Goal: Task Accomplishment & Management: Use online tool/utility

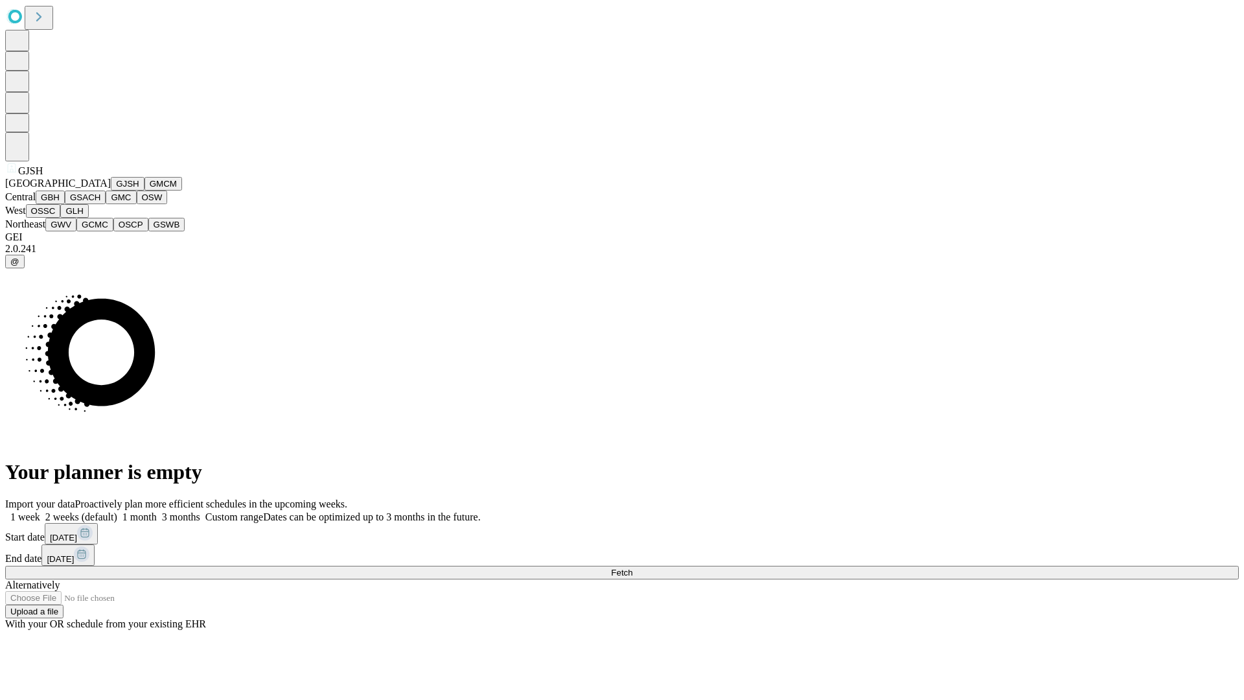
click at [111, 191] on button "GJSH" at bounding box center [128, 184] width 34 height 14
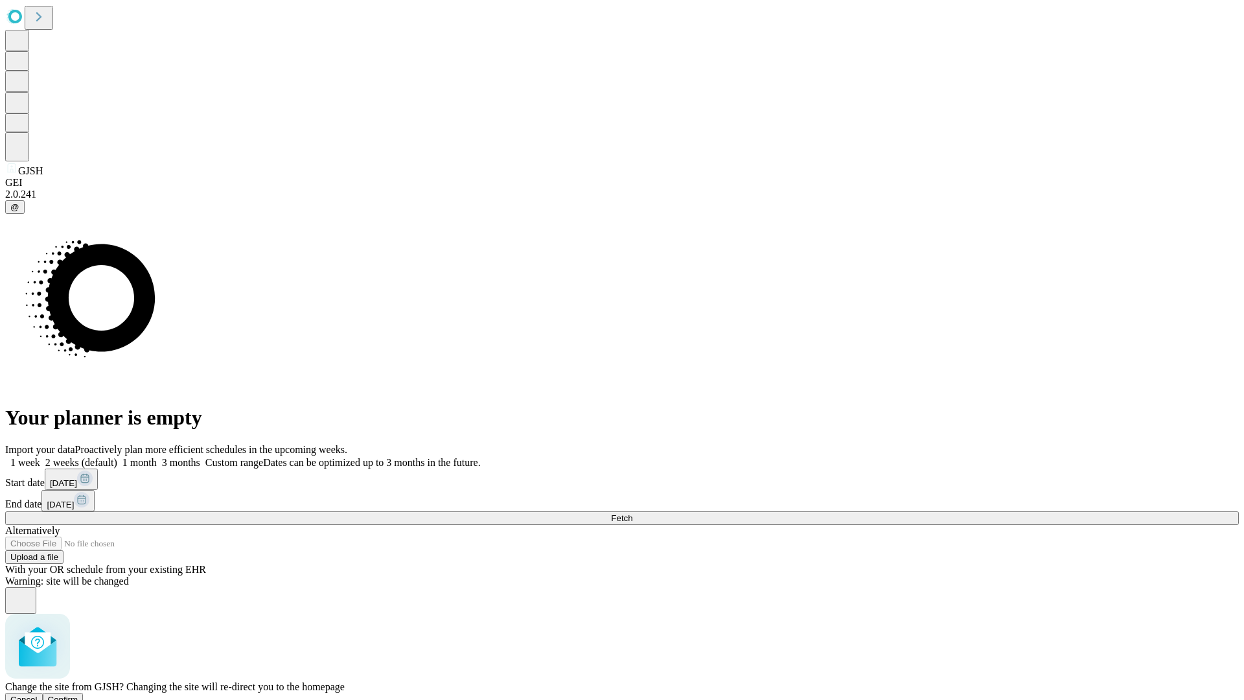
click at [78, 695] on span "Confirm" at bounding box center [63, 700] width 30 height 10
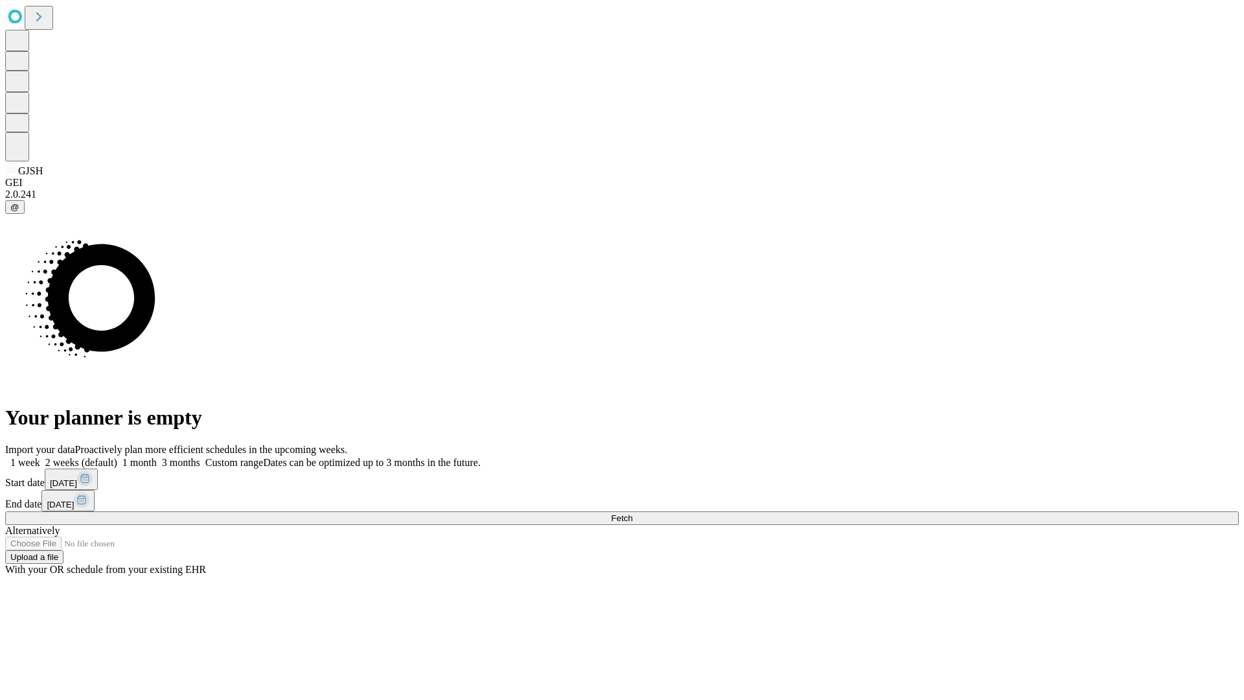
click at [117, 457] on label "2 weeks (default)" at bounding box center [78, 462] width 77 height 11
click at [633, 513] on span "Fetch" at bounding box center [621, 518] width 21 height 10
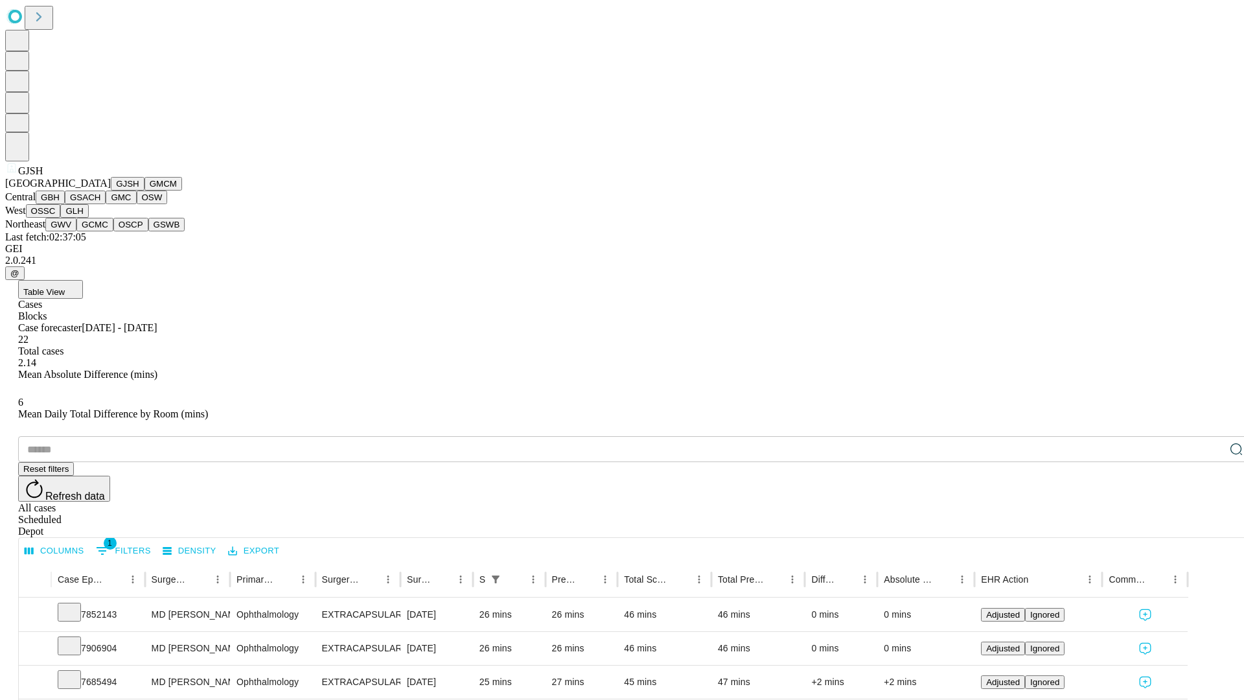
click at [145, 191] on button "GMCM" at bounding box center [164, 184] width 38 height 14
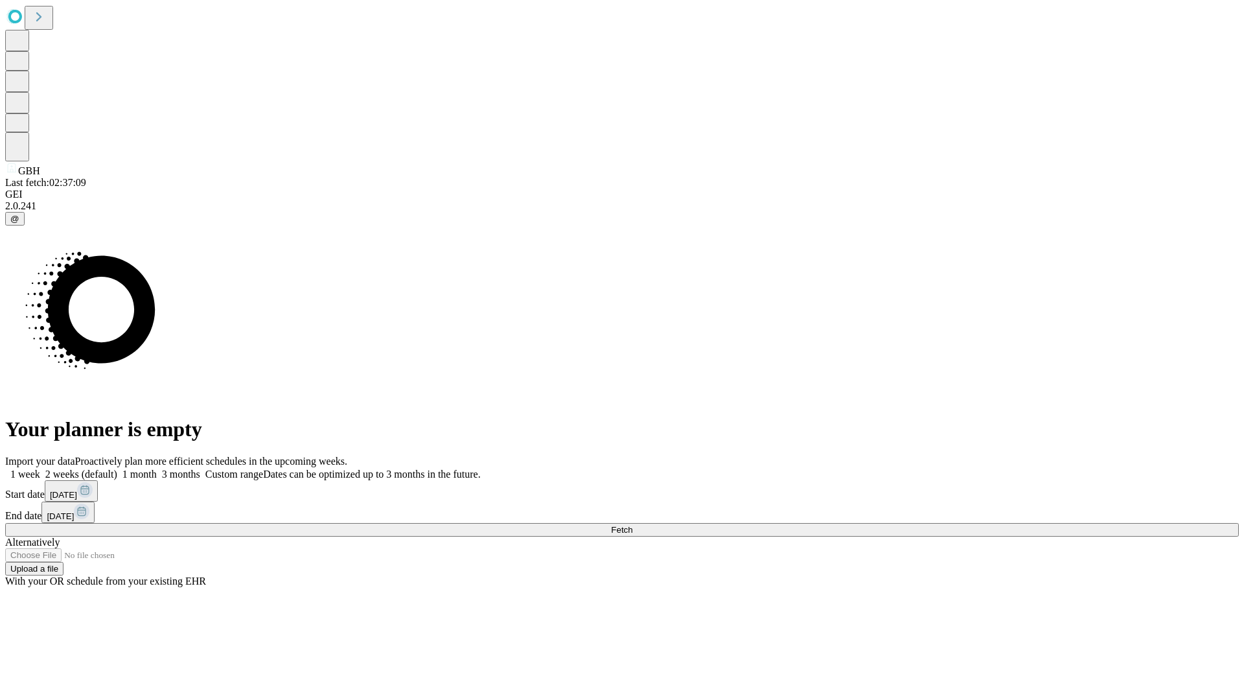
click at [117, 469] on label "2 weeks (default)" at bounding box center [78, 474] width 77 height 11
click at [633, 525] on span "Fetch" at bounding box center [621, 530] width 21 height 10
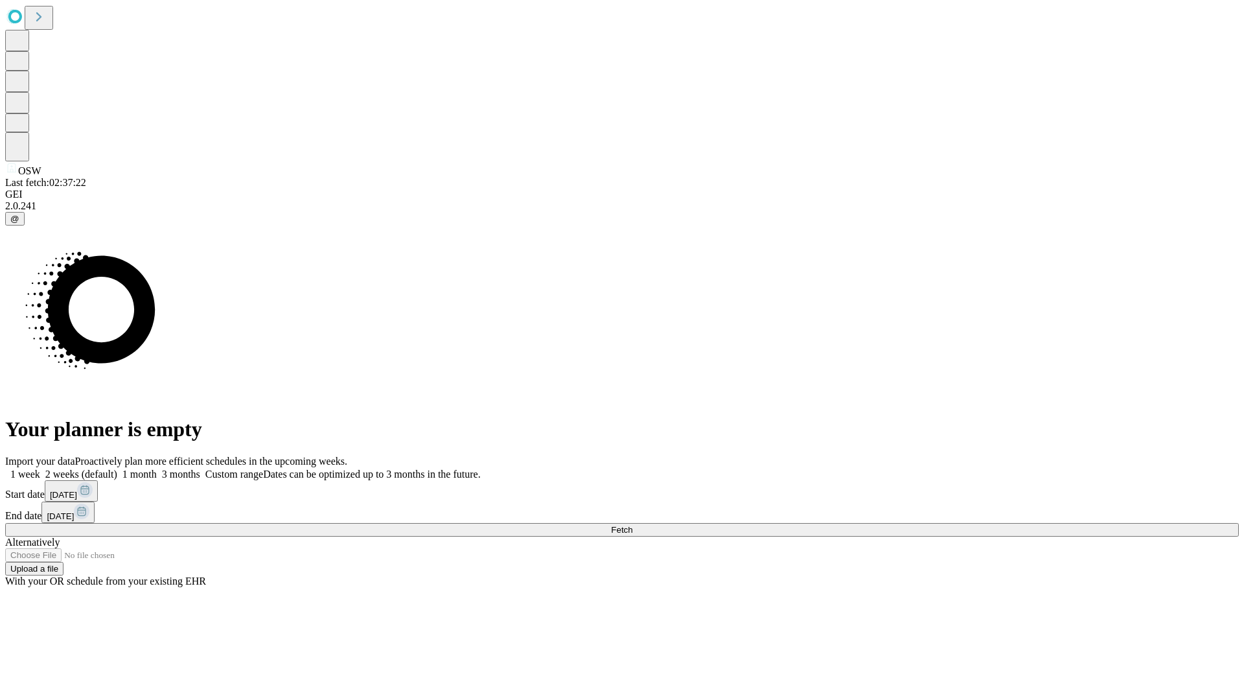
click at [117, 469] on label "2 weeks (default)" at bounding box center [78, 474] width 77 height 11
click at [633, 525] on span "Fetch" at bounding box center [621, 530] width 21 height 10
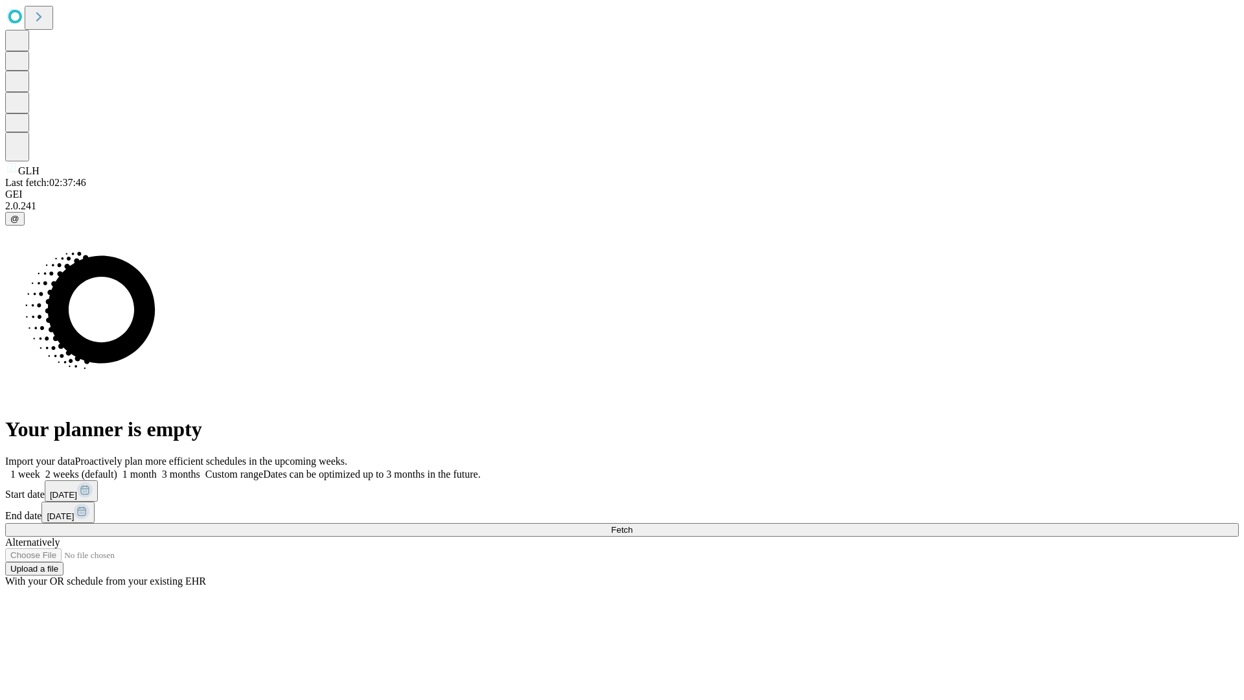
click at [117, 469] on label "2 weeks (default)" at bounding box center [78, 474] width 77 height 11
click at [633, 525] on span "Fetch" at bounding box center [621, 530] width 21 height 10
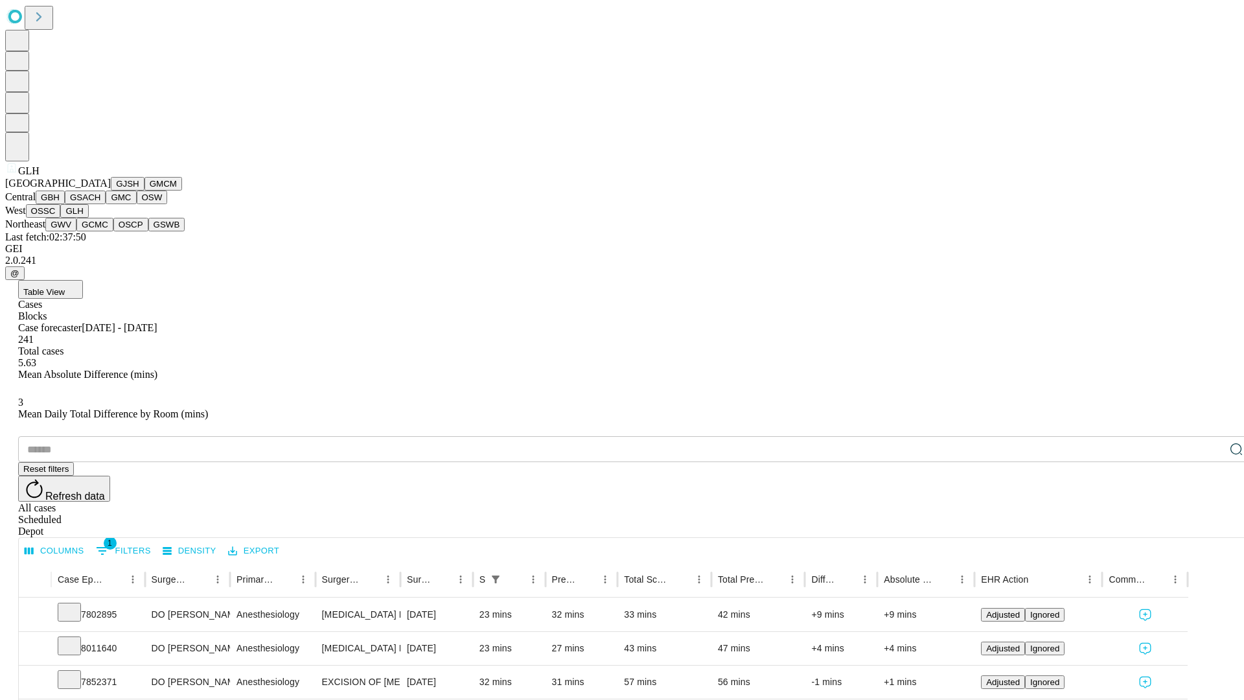
click at [76, 231] on button "GWV" at bounding box center [60, 225] width 31 height 14
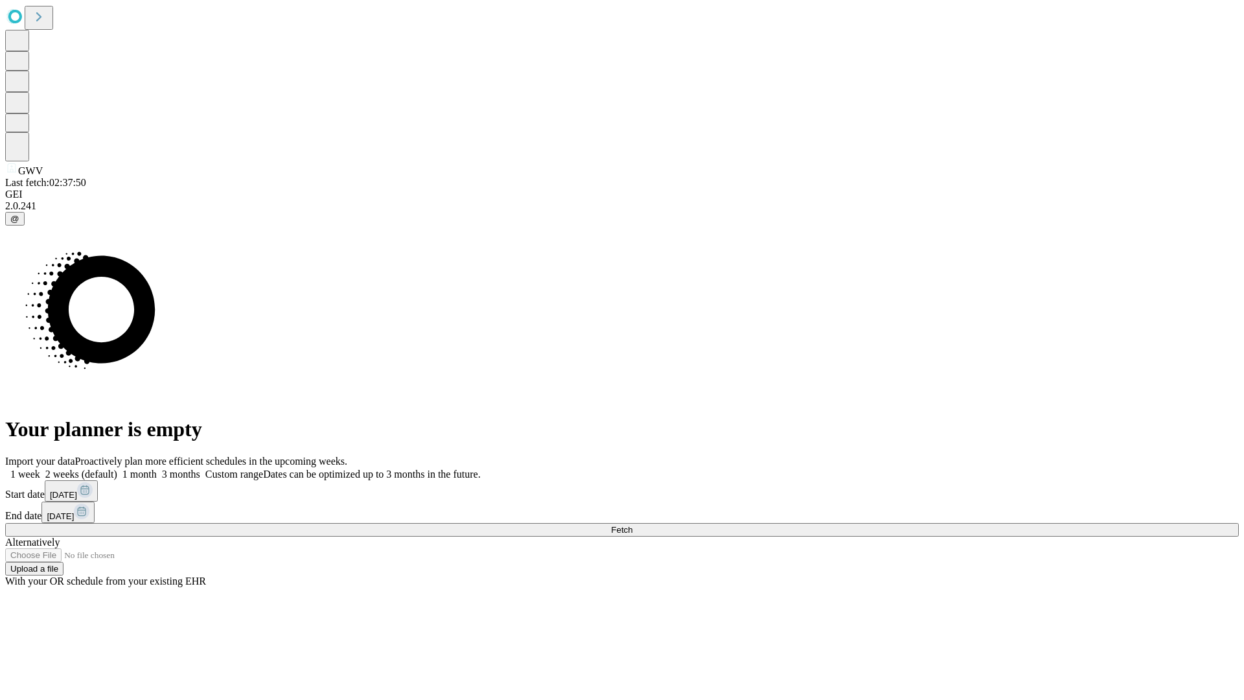
click at [117, 469] on label "2 weeks (default)" at bounding box center [78, 474] width 77 height 11
click at [633, 525] on span "Fetch" at bounding box center [621, 530] width 21 height 10
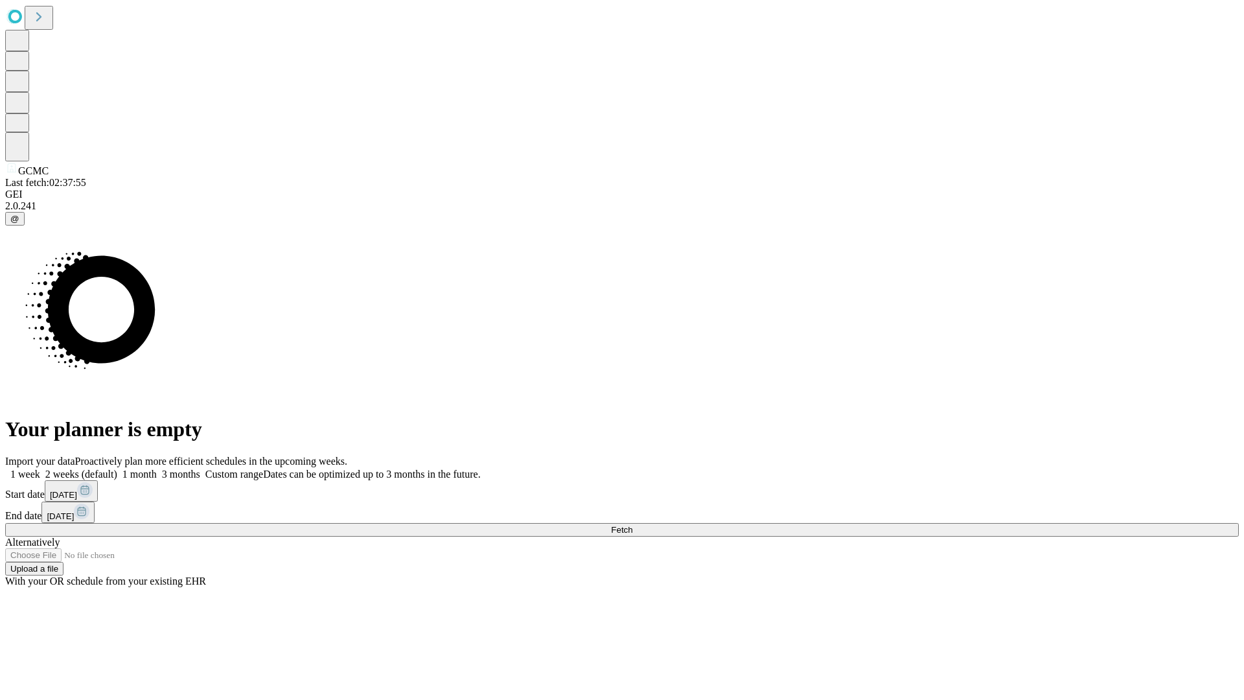
click at [117, 469] on label "2 weeks (default)" at bounding box center [78, 474] width 77 height 11
click at [633, 525] on span "Fetch" at bounding box center [621, 530] width 21 height 10
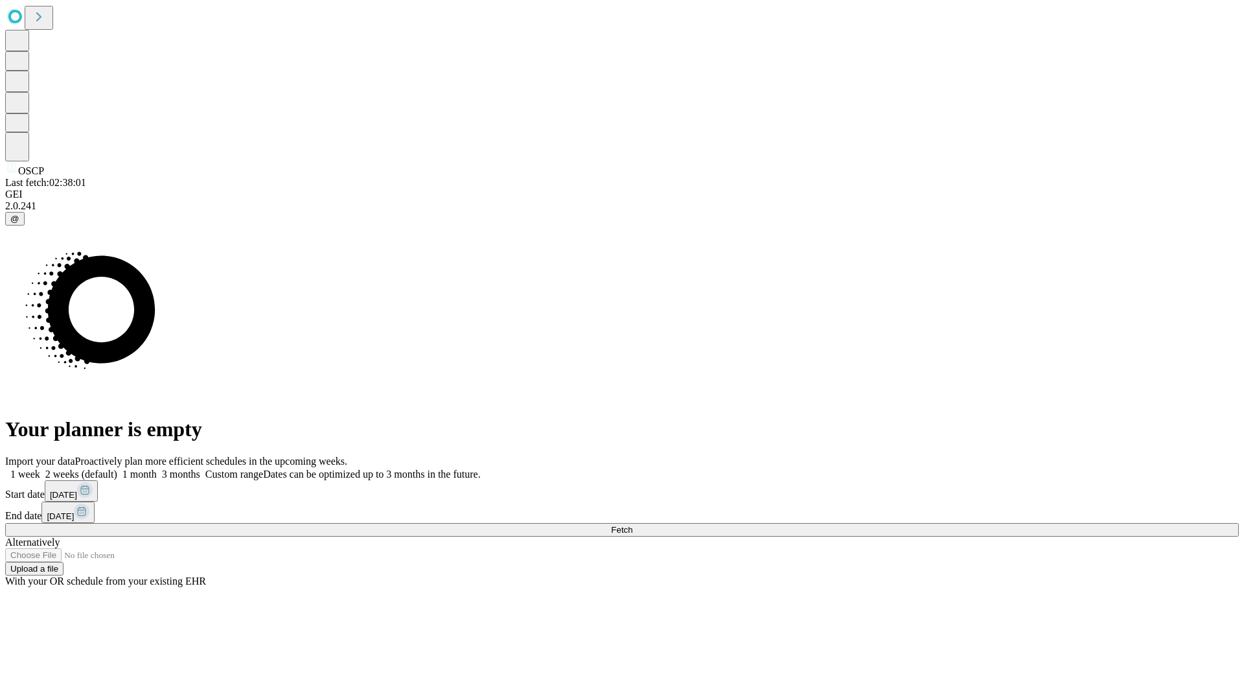
click at [633, 525] on span "Fetch" at bounding box center [621, 530] width 21 height 10
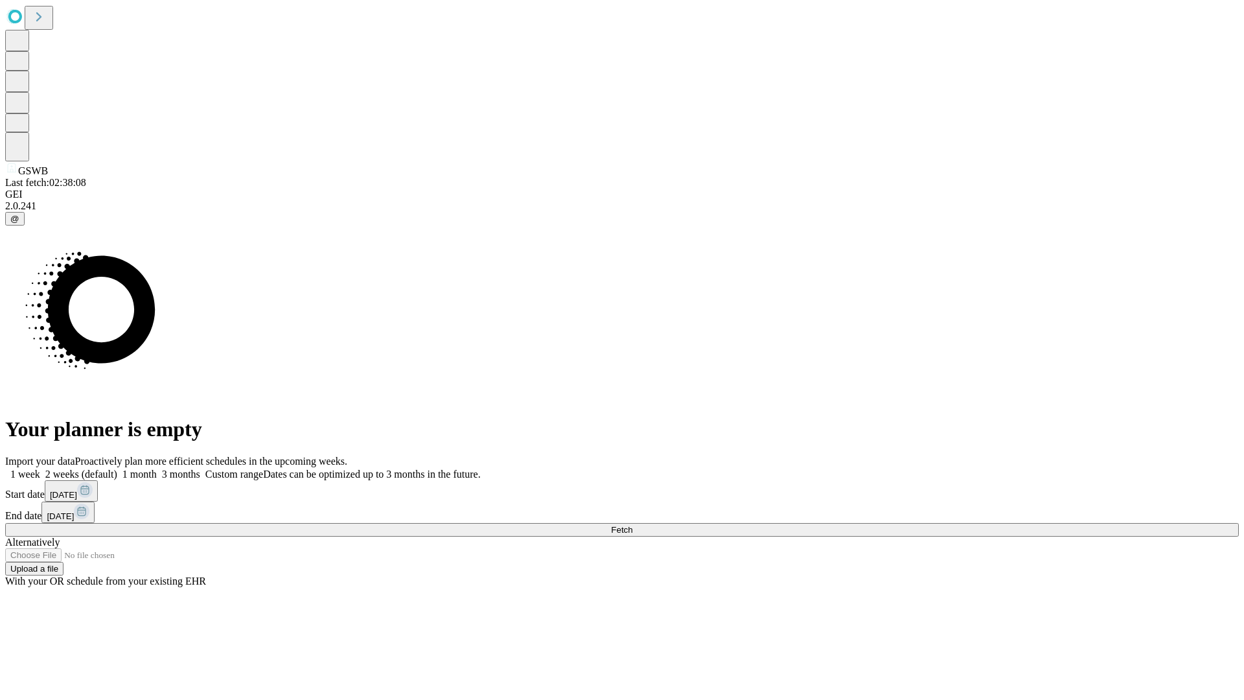
click at [117, 469] on label "2 weeks (default)" at bounding box center [78, 474] width 77 height 11
click at [633, 525] on span "Fetch" at bounding box center [621, 530] width 21 height 10
